Goal: Communication & Community: Answer question/provide support

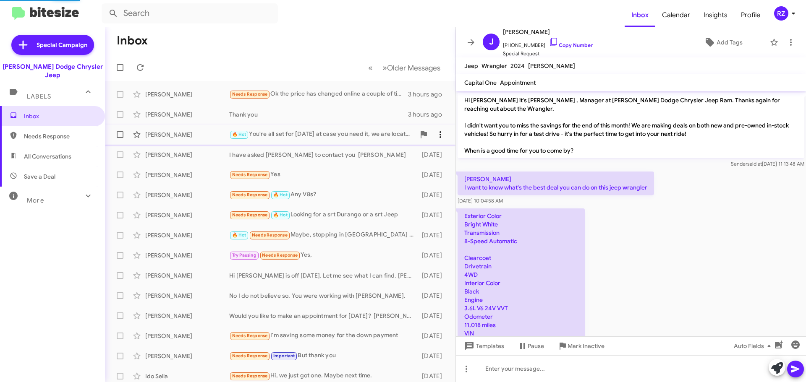
scroll to position [193, 0]
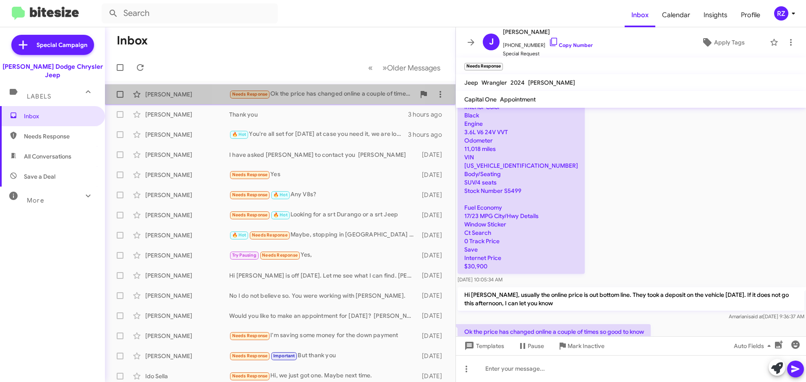
click at [295, 97] on div "Needs Response Ok the price has changed online a couple of times so good to know" at bounding box center [322, 94] width 186 height 10
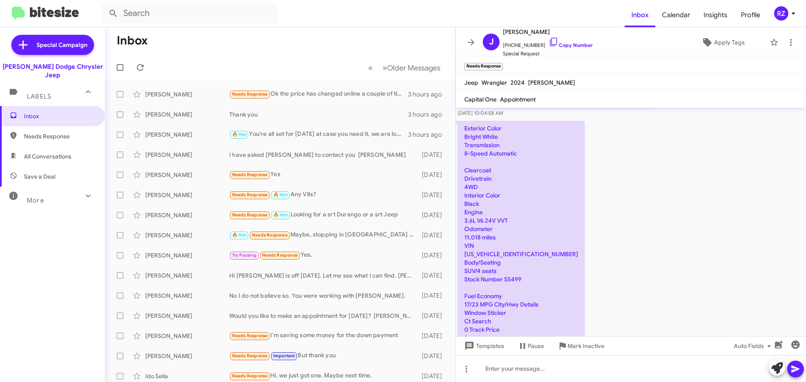
scroll to position [126, 0]
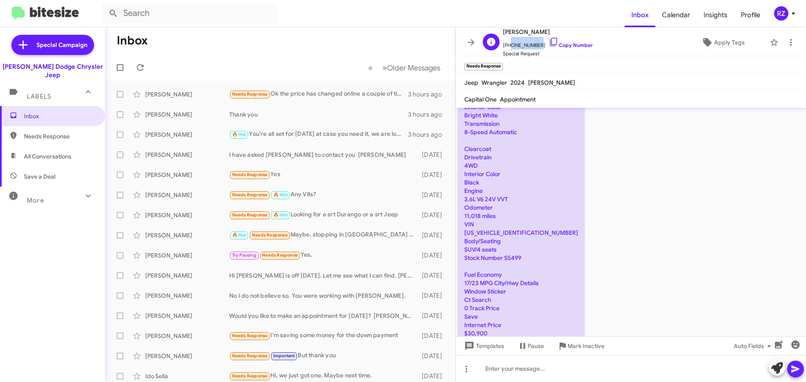
drag, startPoint x: 535, startPoint y: 44, endPoint x: 508, endPoint y: 46, distance: 27.3
click at [508, 46] on span "[PHONE_NUMBER] Copy Number" at bounding box center [548, 43] width 90 height 13
copy span "9173092224"
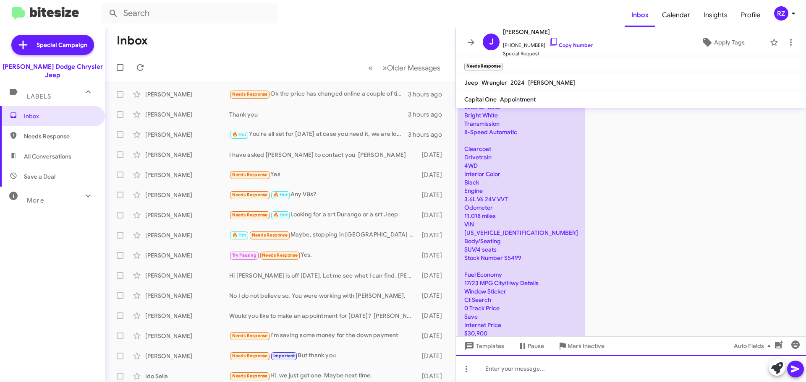
click at [505, 372] on div at bounding box center [631, 368] width 350 height 27
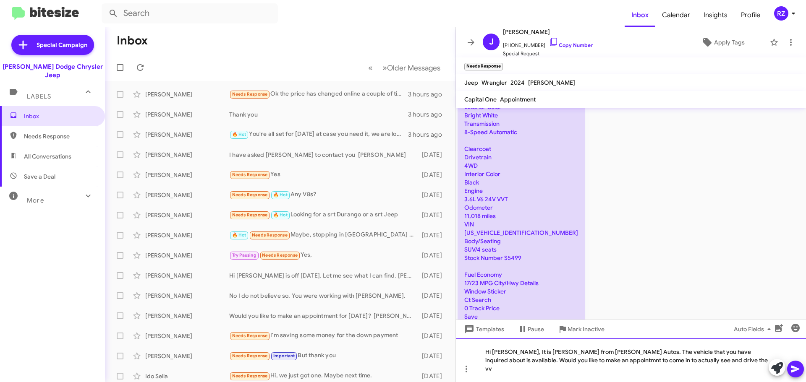
click at [553, 369] on div "Hi [PERSON_NAME], It is [PERSON_NAME] from [PERSON_NAME] Autos. The vehicle tha…" at bounding box center [631, 361] width 350 height 44
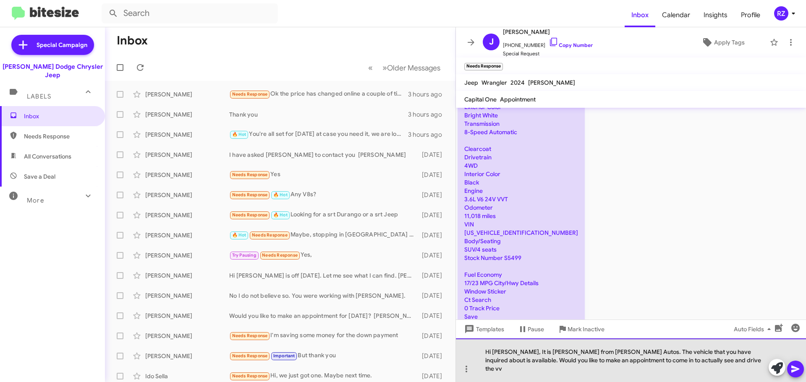
click at [674, 370] on div "Hi [PERSON_NAME], It is [PERSON_NAME] from [PERSON_NAME] Autos. The vehicle tha…" at bounding box center [631, 361] width 350 height 44
click at [614, 368] on div "Hi [PERSON_NAME], It is [PERSON_NAME] from [PERSON_NAME] Autos. The vehicle tha…" at bounding box center [631, 361] width 350 height 44
drag, startPoint x: -329, startPoint y: 175, endPoint x: 623, endPoint y: 373, distance: 972.7
click at [623, 373] on div "Hi [PERSON_NAME], It is [PERSON_NAME] from [PERSON_NAME] Autos. The vehicle tha…" at bounding box center [631, 361] width 350 height 44
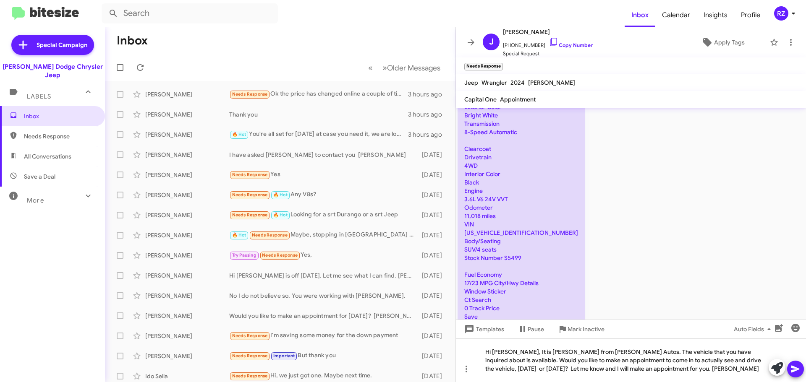
click at [793, 366] on icon at bounding box center [795, 369] width 10 height 10
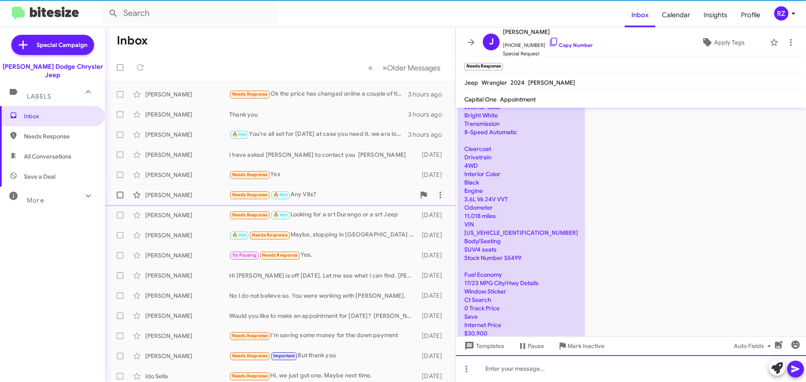
scroll to position [0, 0]
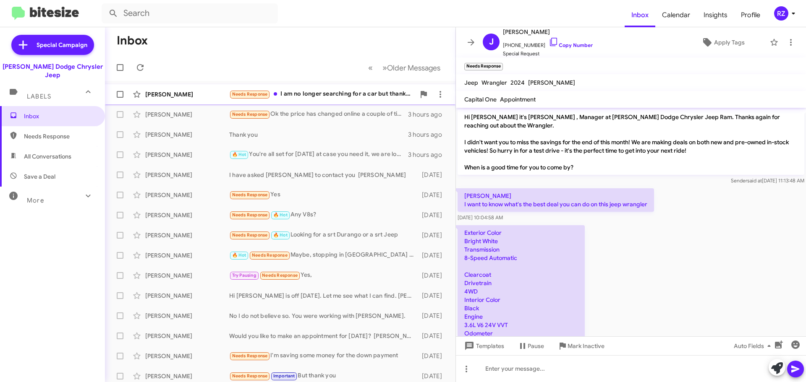
click at [340, 96] on div "Needs Response I am no longer searching for a car but thank you!" at bounding box center [322, 94] width 186 height 10
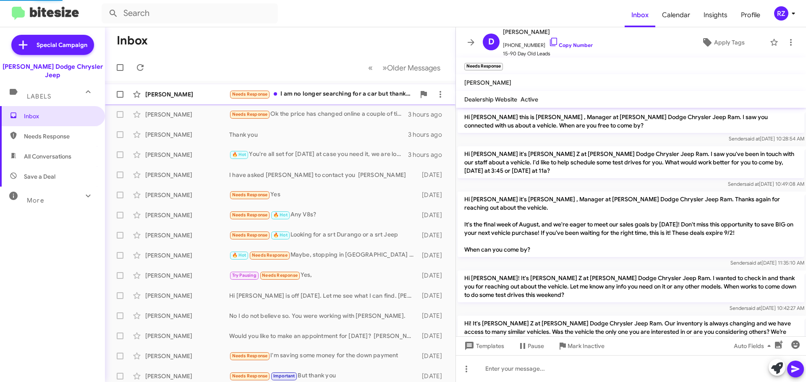
scroll to position [394, 0]
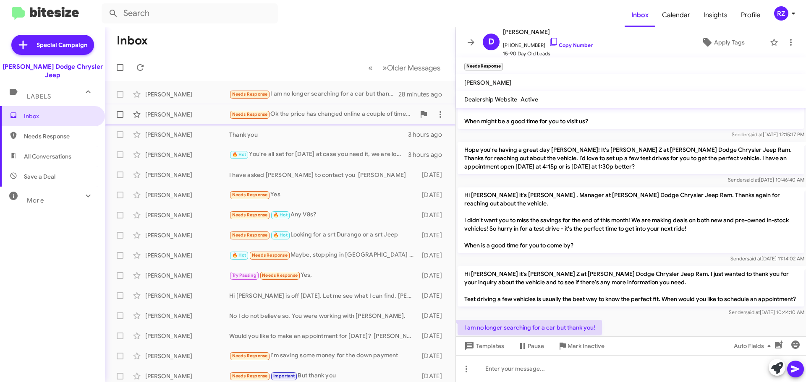
click at [303, 117] on div "Needs Response Ok the price has changed online a couple of times so good to know" at bounding box center [322, 115] width 186 height 10
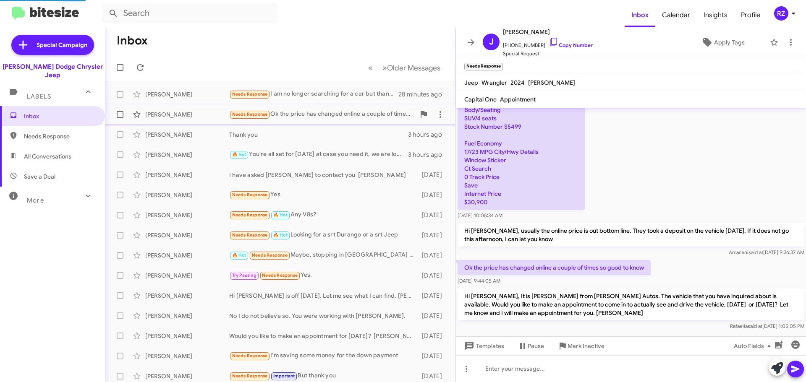
scroll to position [240, 0]
